Goal: Task Accomplishment & Management: Manage account settings

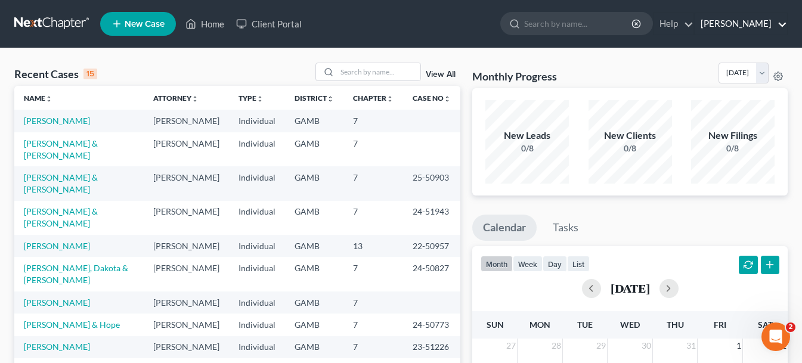
click at [779, 24] on link "[PERSON_NAME]" at bounding box center [741, 23] width 92 height 21
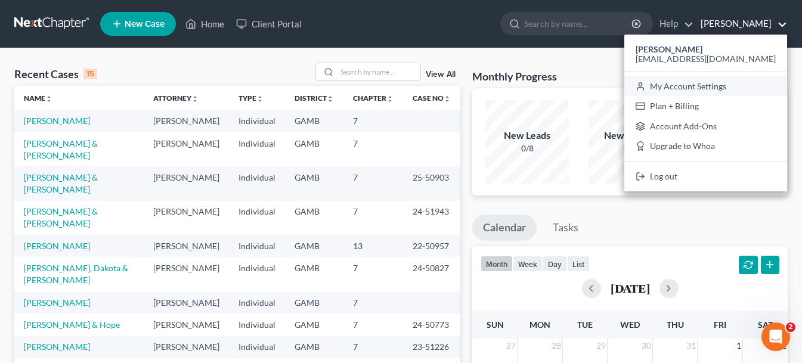
click at [737, 86] on link "My Account Settings" at bounding box center [705, 86] width 163 height 20
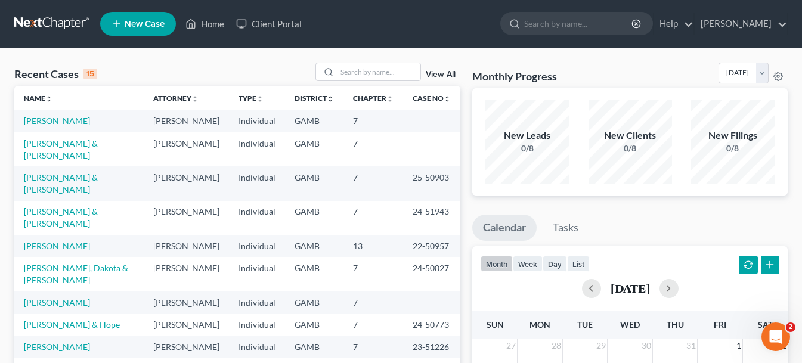
select select "18"
select select "24"
select select "10"
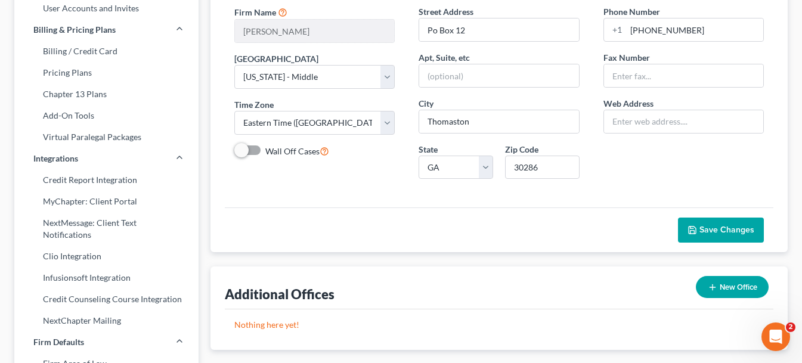
scroll to position [179, 0]
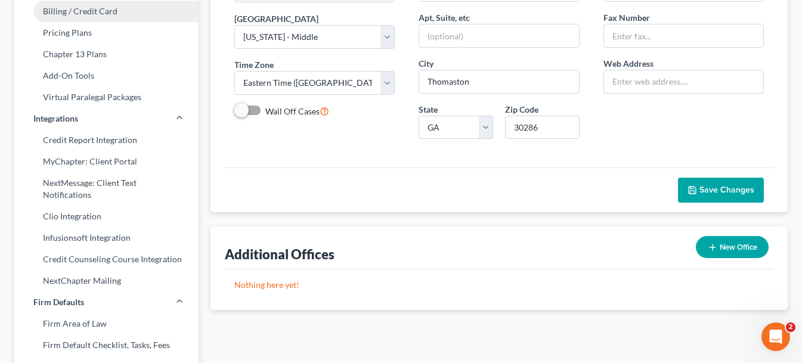
click at [104, 14] on link "Billing / Credit Card" at bounding box center [106, 11] width 184 height 21
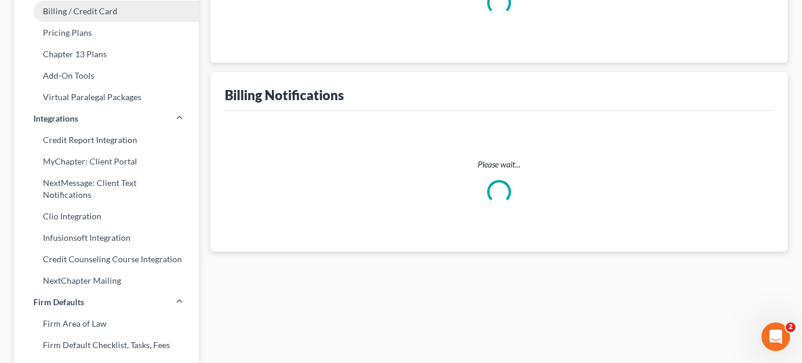
scroll to position [11, 0]
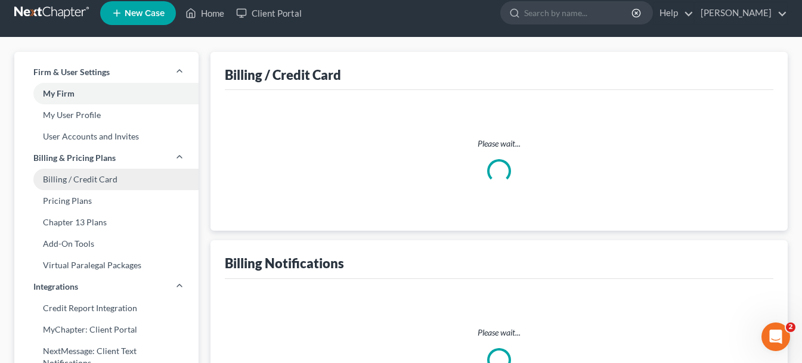
select select "10"
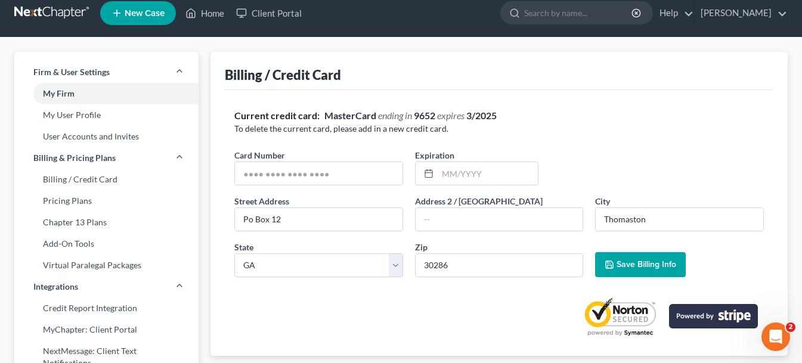
scroll to position [0, 0]
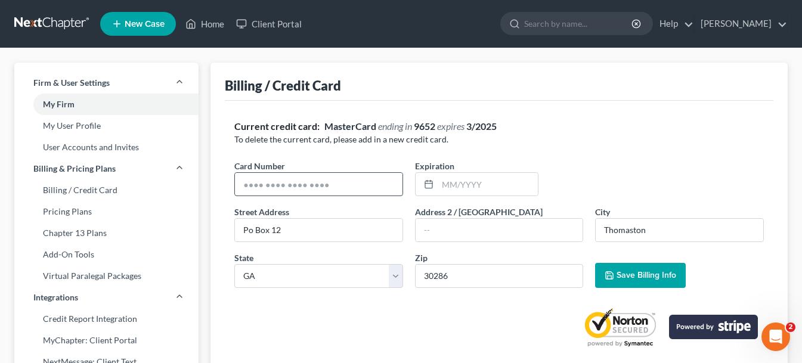
click at [363, 187] on input "text" at bounding box center [319, 184] width 168 height 23
type input "[CREDIT_CARD_NUMBER]"
type input "01/2026"
click at [617, 274] on span "Save Billing Info" at bounding box center [647, 275] width 60 height 10
click at [206, 24] on link "Home" at bounding box center [204, 23] width 51 height 21
